Goal: Task Accomplishment & Management: Use online tool/utility

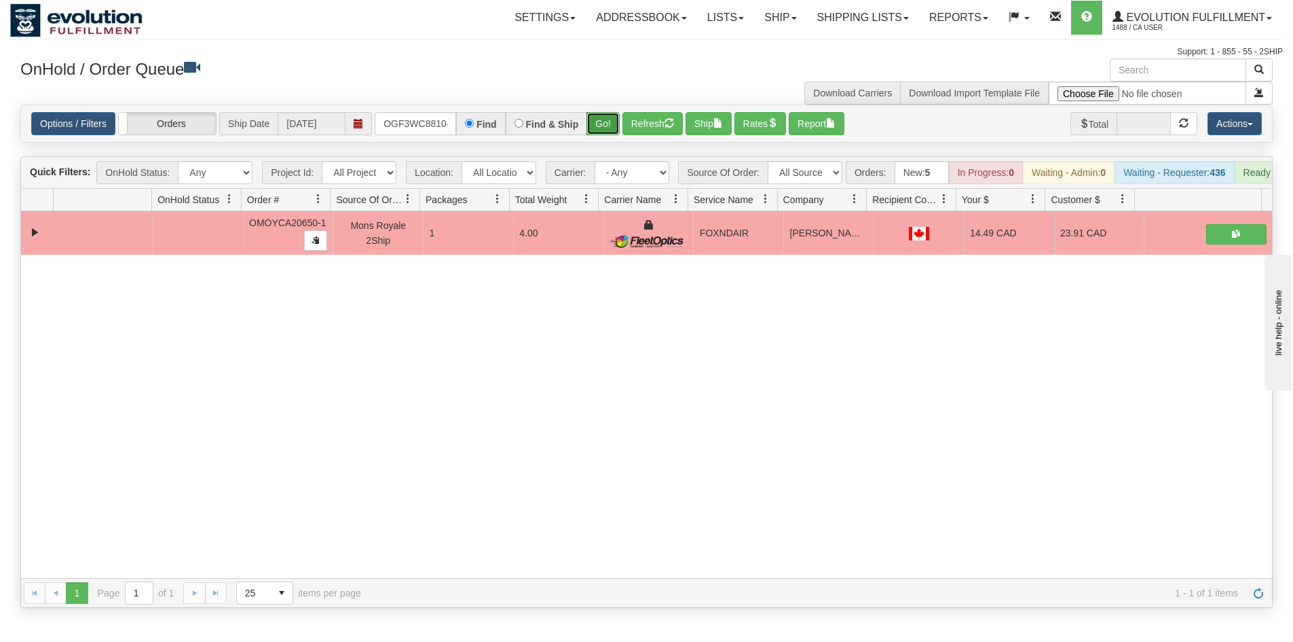
click at [600, 121] on button "Go!" at bounding box center [603, 123] width 33 height 23
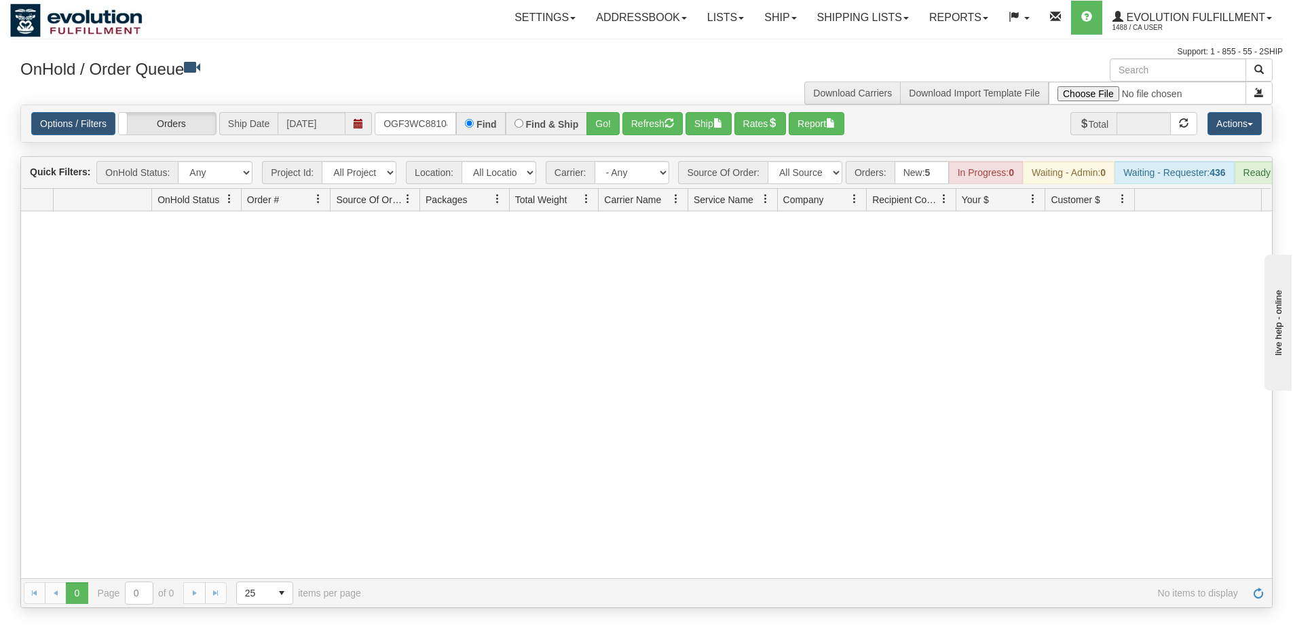
click at [637, 413] on div at bounding box center [646, 394] width 1251 height 367
click at [571, 513] on div at bounding box center [646, 394] width 1251 height 367
click at [317, 318] on div at bounding box center [646, 394] width 1251 height 367
click at [420, 122] on input "OGF3WC88104-1" at bounding box center [415, 123] width 81 height 23
click at [604, 116] on button "Go!" at bounding box center [603, 123] width 33 height 23
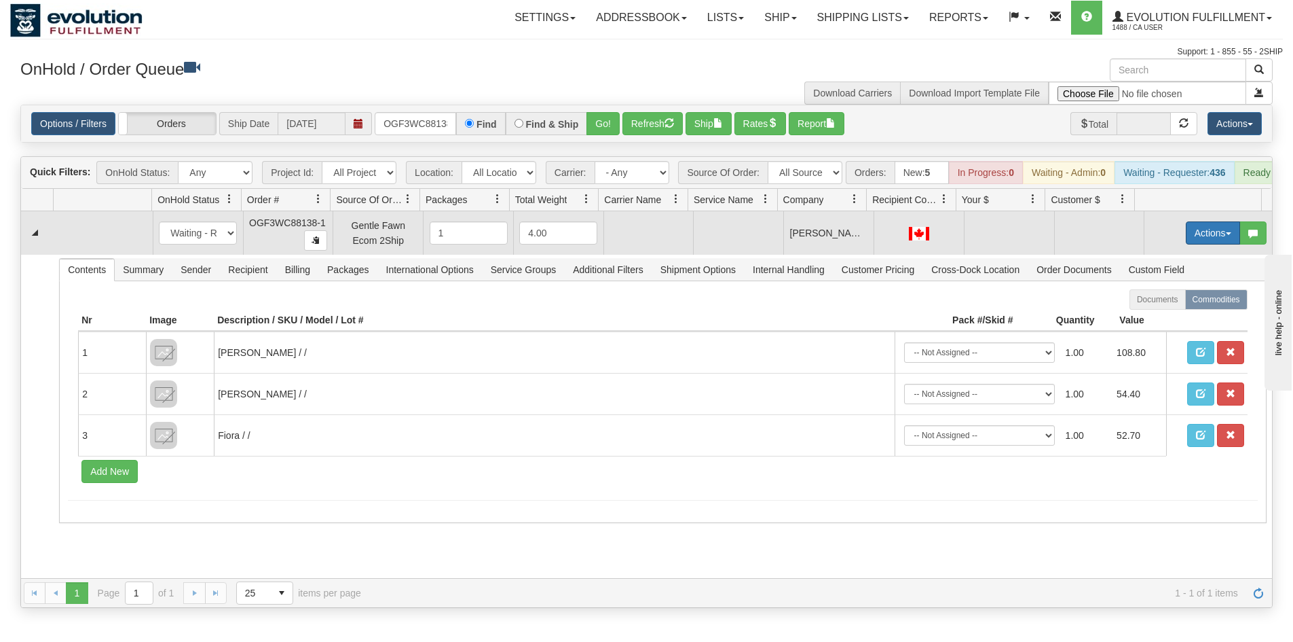
click at [1203, 243] on button "Actions" at bounding box center [1213, 232] width 54 height 23
click at [1166, 299] on span "Rate All Services" at bounding box center [1185, 294] width 81 height 11
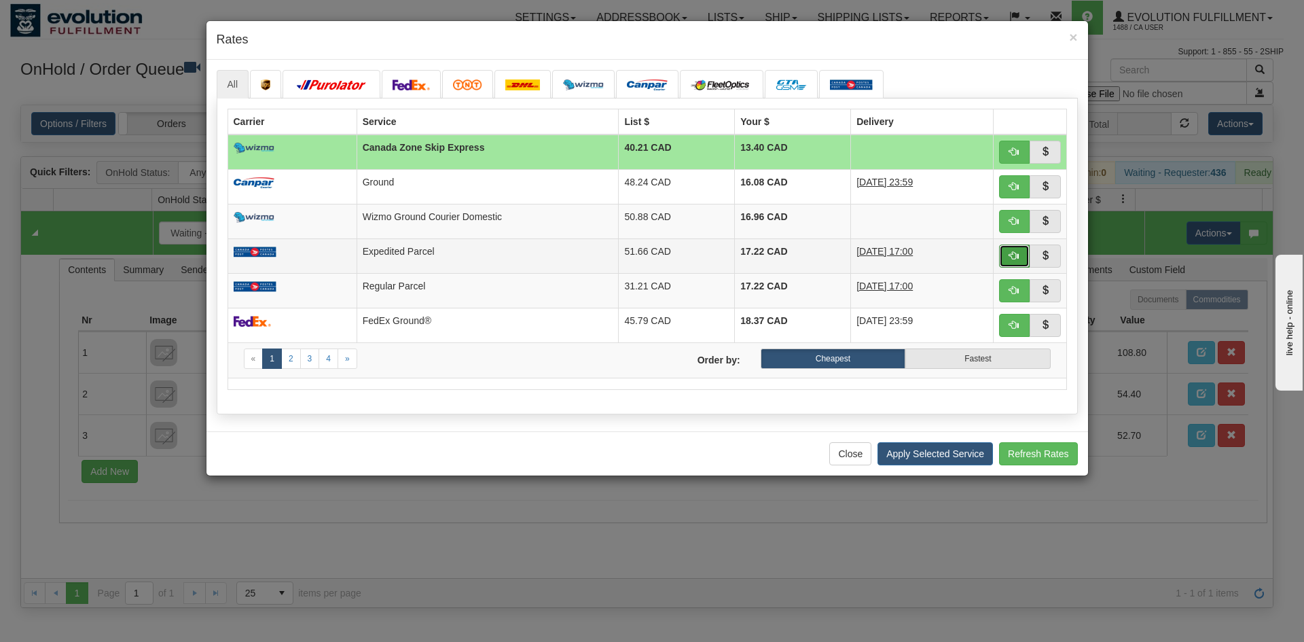
click at [1011, 253] on span "button" at bounding box center [1014, 256] width 10 height 10
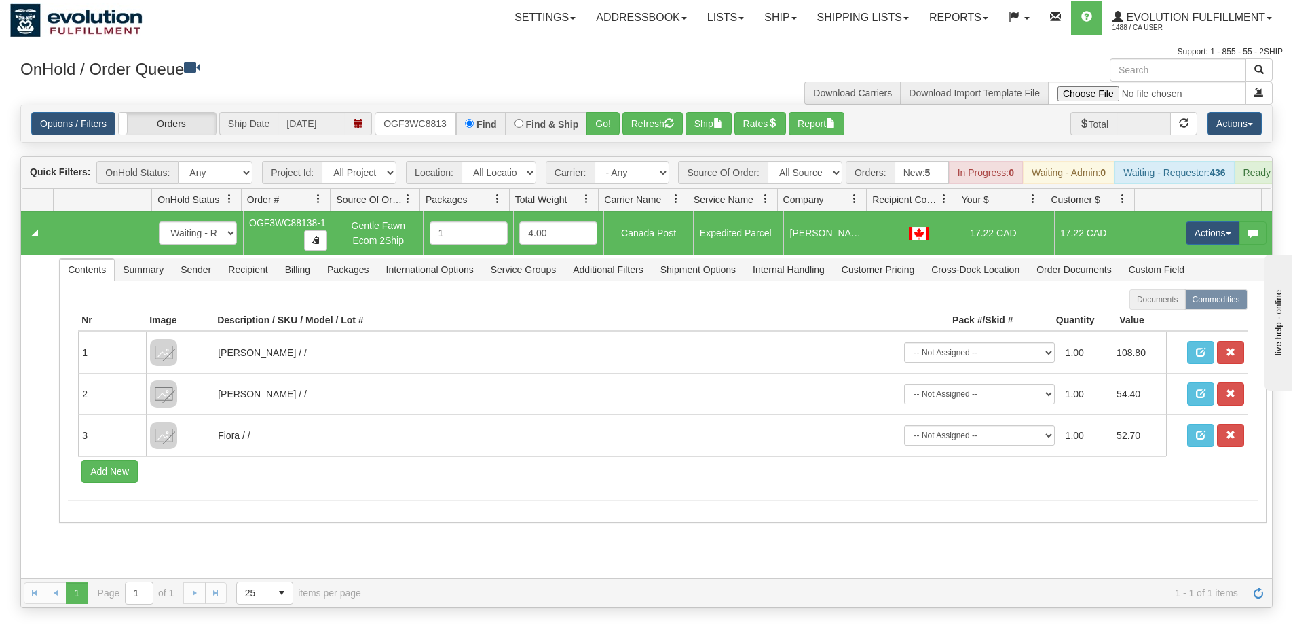
click at [449, 110] on div "Options / Filters Group Shipments Orders Ship Date [DATE] OGF3WC88138-1 Find Fi…" at bounding box center [646, 123] width 1251 height 37
click at [441, 112] on input "OGF3WC88138-1" at bounding box center [415, 123] width 81 height 23
click at [616, 113] on div "Options / Filters Group Shipments Orders Ship Date [DATE] OGF3WC88100-1 Find Fi…" at bounding box center [646, 123] width 1251 height 37
click at [610, 126] on button "Go!" at bounding box center [603, 123] width 33 height 23
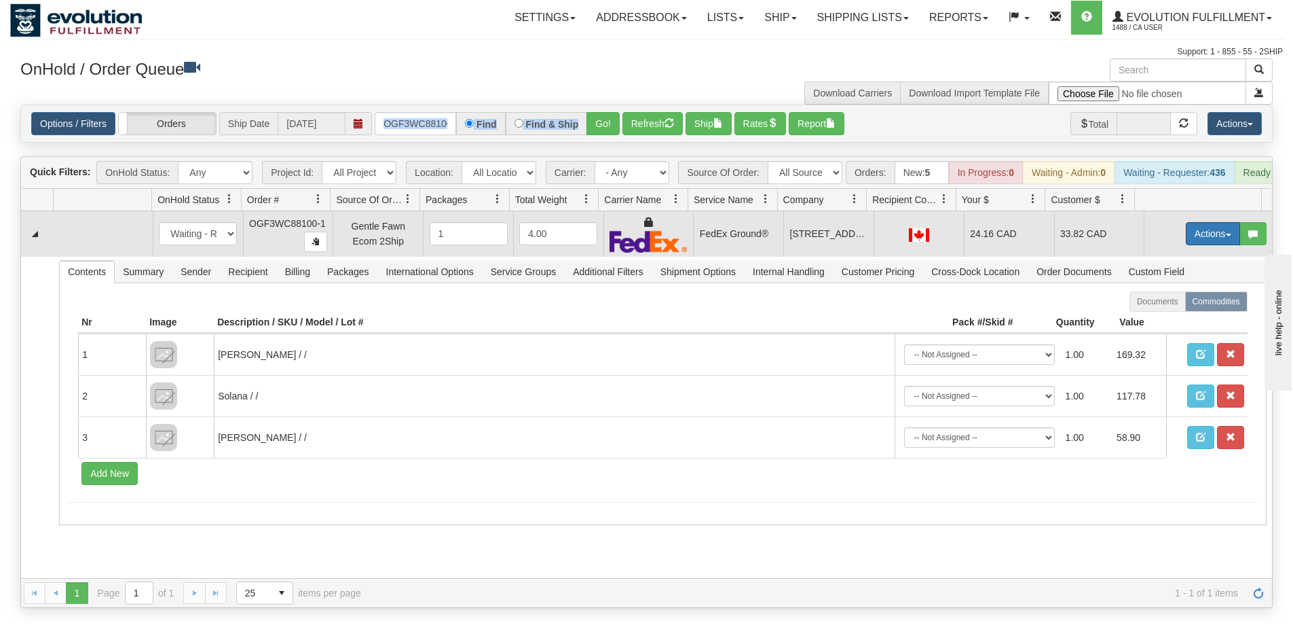
click at [1199, 238] on button "Actions" at bounding box center [1213, 233] width 54 height 23
click at [1183, 300] on span "Rate All Services" at bounding box center [1185, 294] width 81 height 11
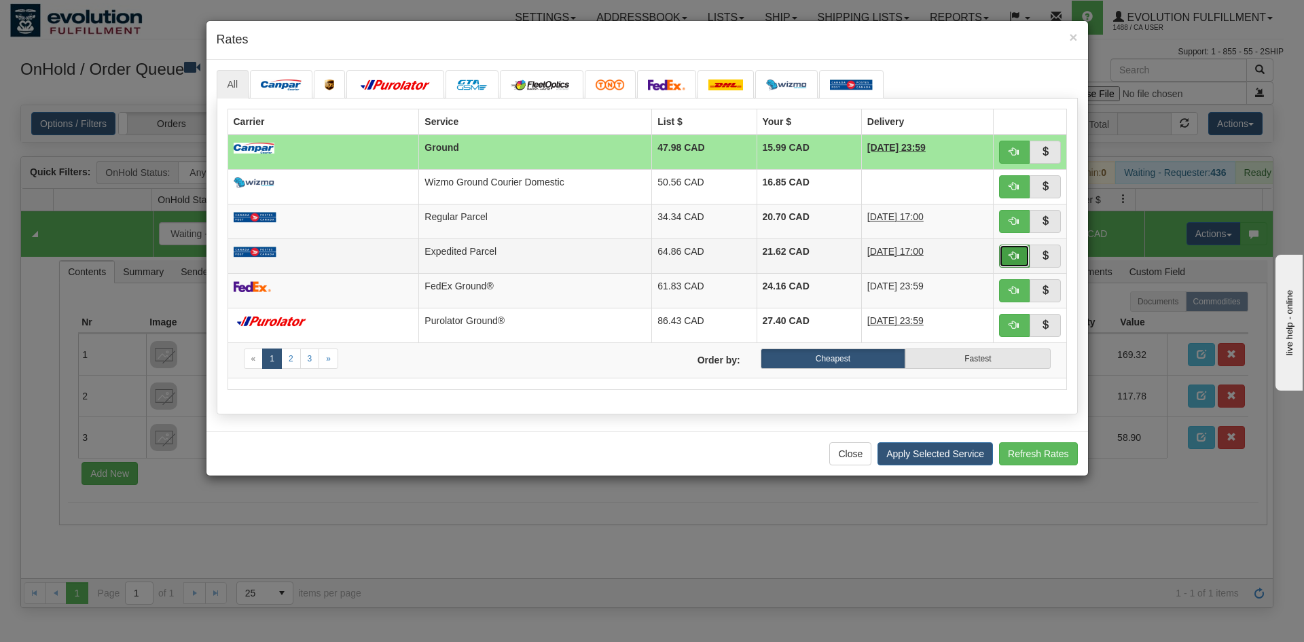
click at [1018, 257] on span "button" at bounding box center [1014, 256] width 10 height 10
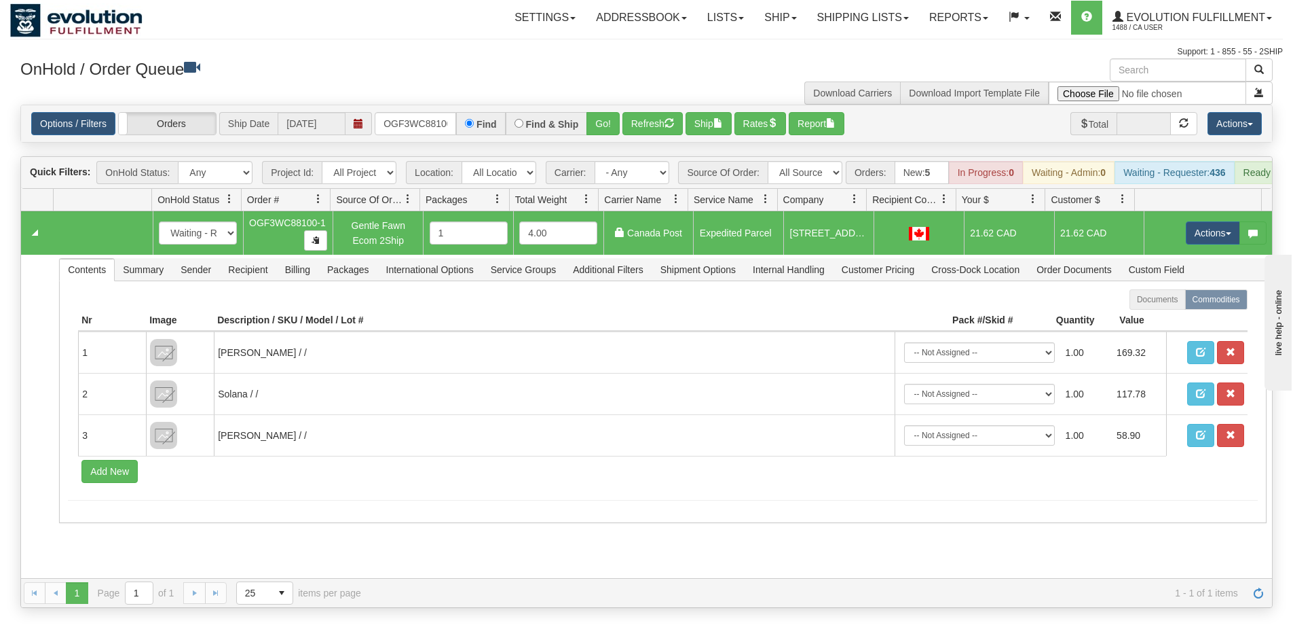
drag, startPoint x: 422, startPoint y: 98, endPoint x: 415, endPoint y: 118, distance: 21.5
click at [418, 113] on div "× Get OnHold Shipments fields - load dt: 358 Get OnHold Shipments fields - tran…" at bounding box center [646, 332] width 1273 height 549
click at [414, 122] on input "OGF3WC88100-1" at bounding box center [415, 123] width 81 height 23
type input "OGF3WC88161-1"
click at [600, 126] on button "Go!" at bounding box center [603, 123] width 33 height 23
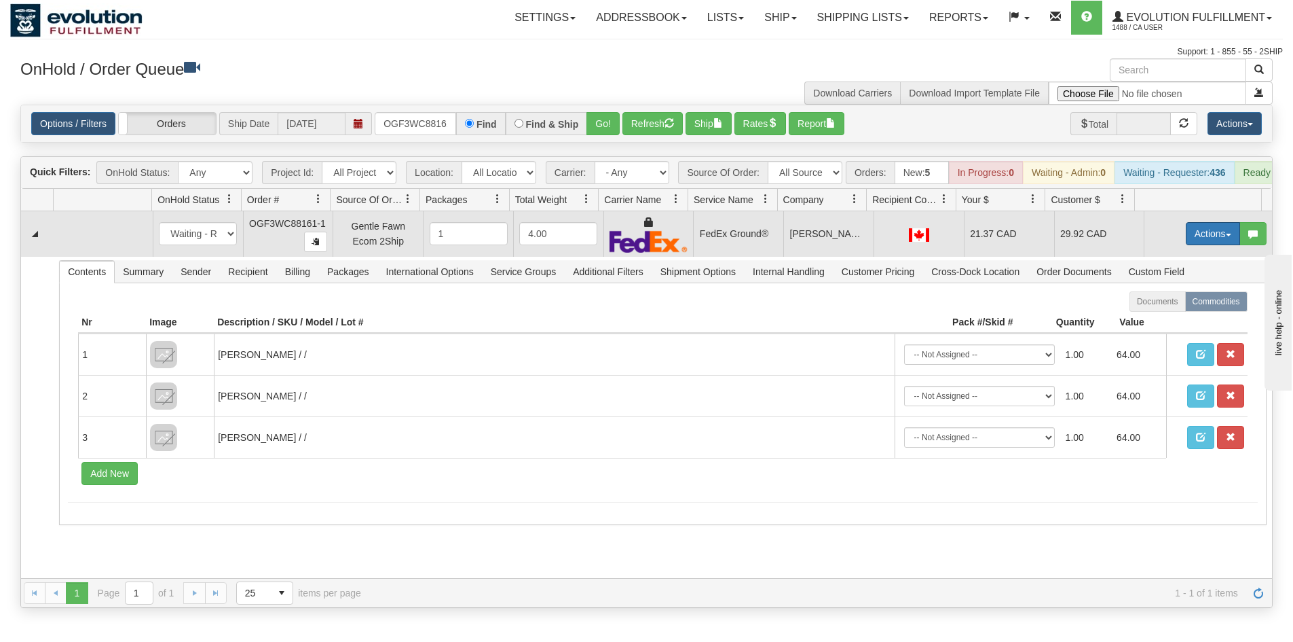
click at [1186, 236] on button "Actions" at bounding box center [1213, 233] width 54 height 23
click at [1168, 320] on link "Ship" at bounding box center [1185, 312] width 109 height 18
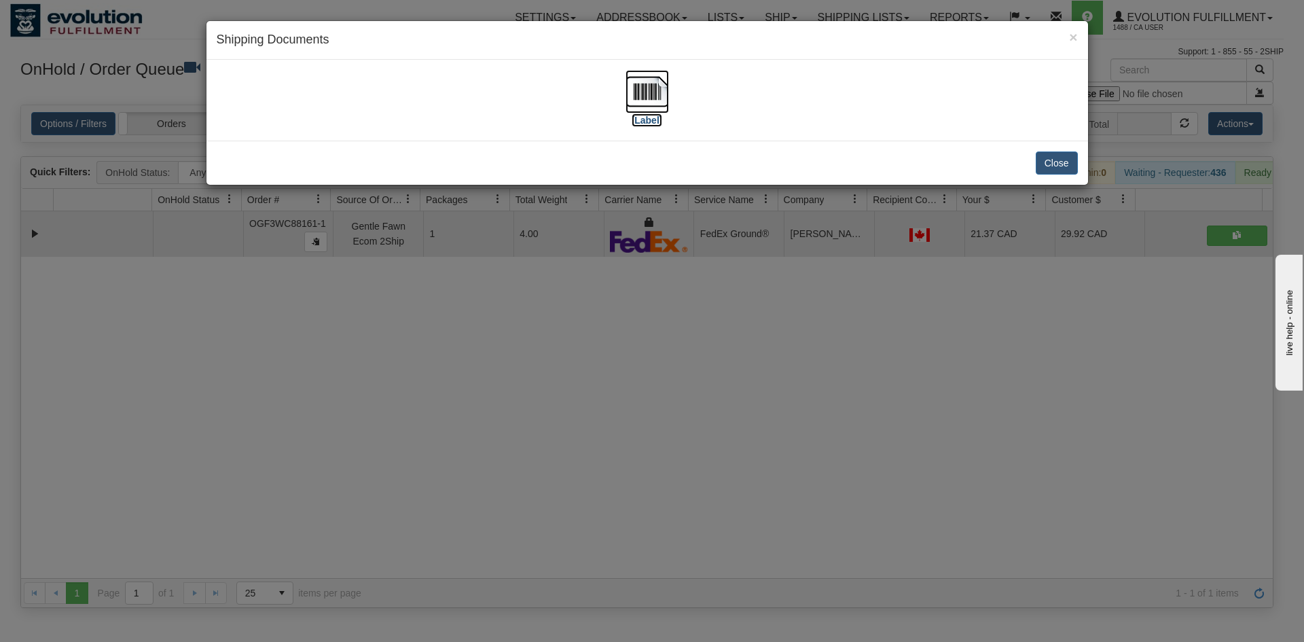
click at [659, 107] on img at bounding box center [646, 91] width 43 height 43
click at [587, 370] on div "× Shipping Documents [Label] Close" at bounding box center [652, 321] width 1304 height 642
